Goal: Task Accomplishment & Management: Manage account settings

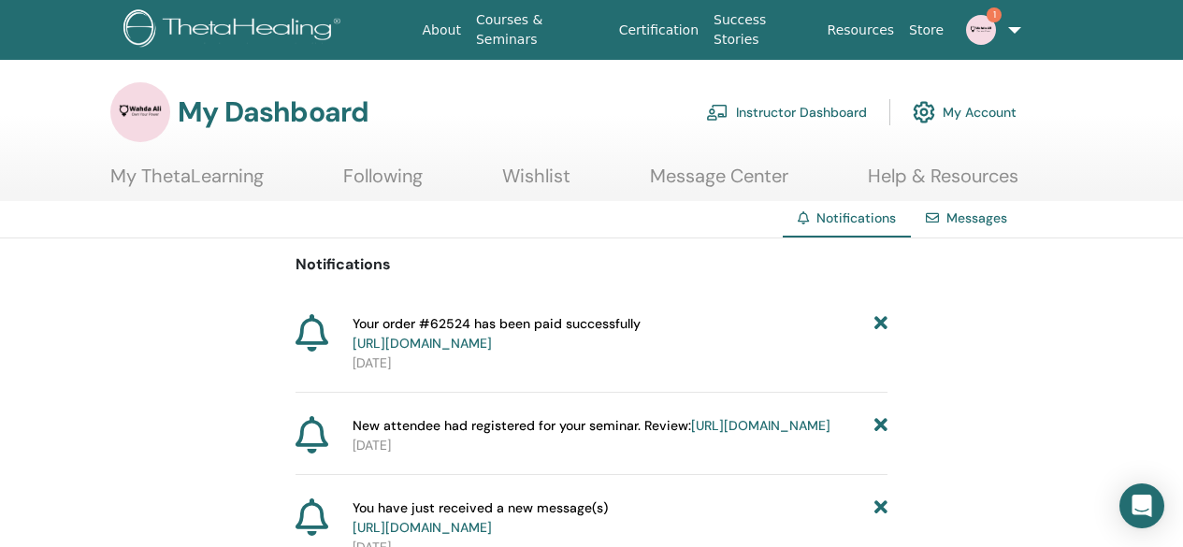
click at [764, 120] on link "Instructor Dashboard" at bounding box center [786, 112] width 161 height 41
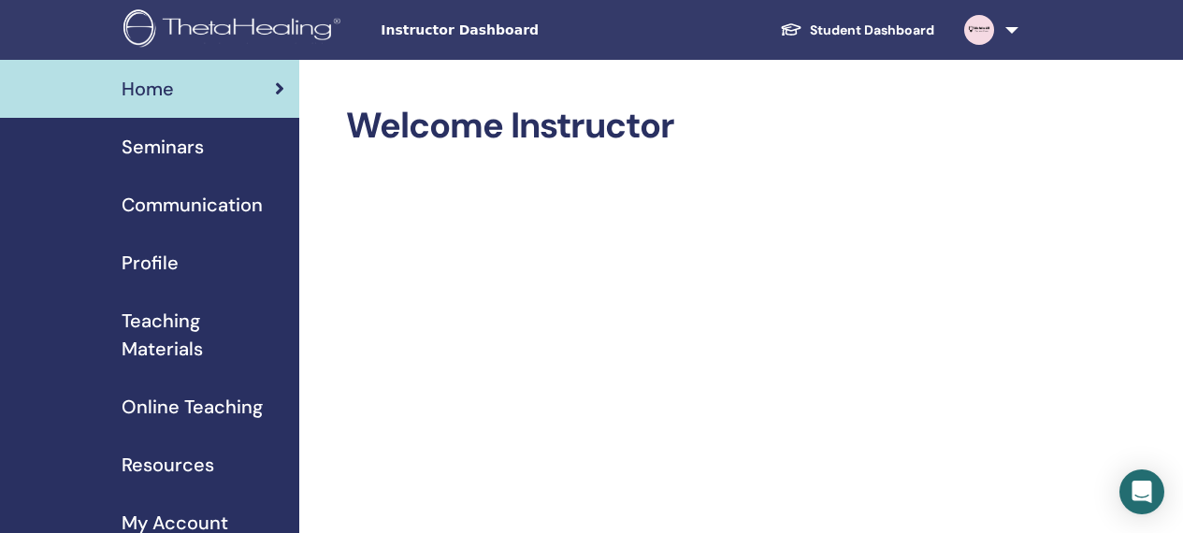
click at [216, 138] on div "Seminars" at bounding box center [149, 147] width 269 height 28
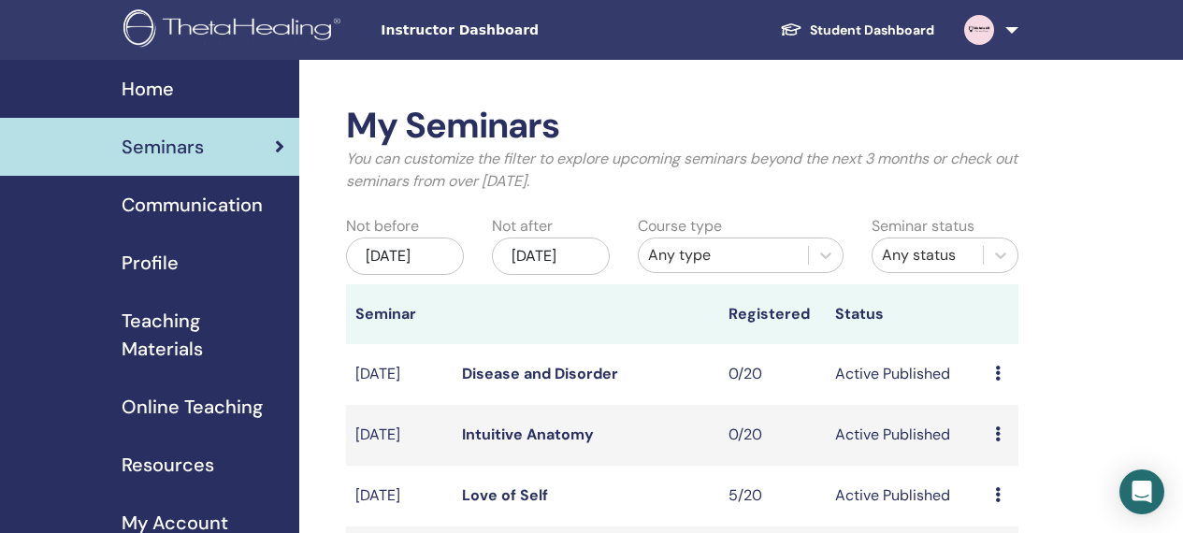
click at [617, 327] on th at bounding box center [586, 314] width 267 height 60
click at [257, 33] on img at bounding box center [235, 30] width 224 height 42
